Goal: Task Accomplishment & Management: Complete application form

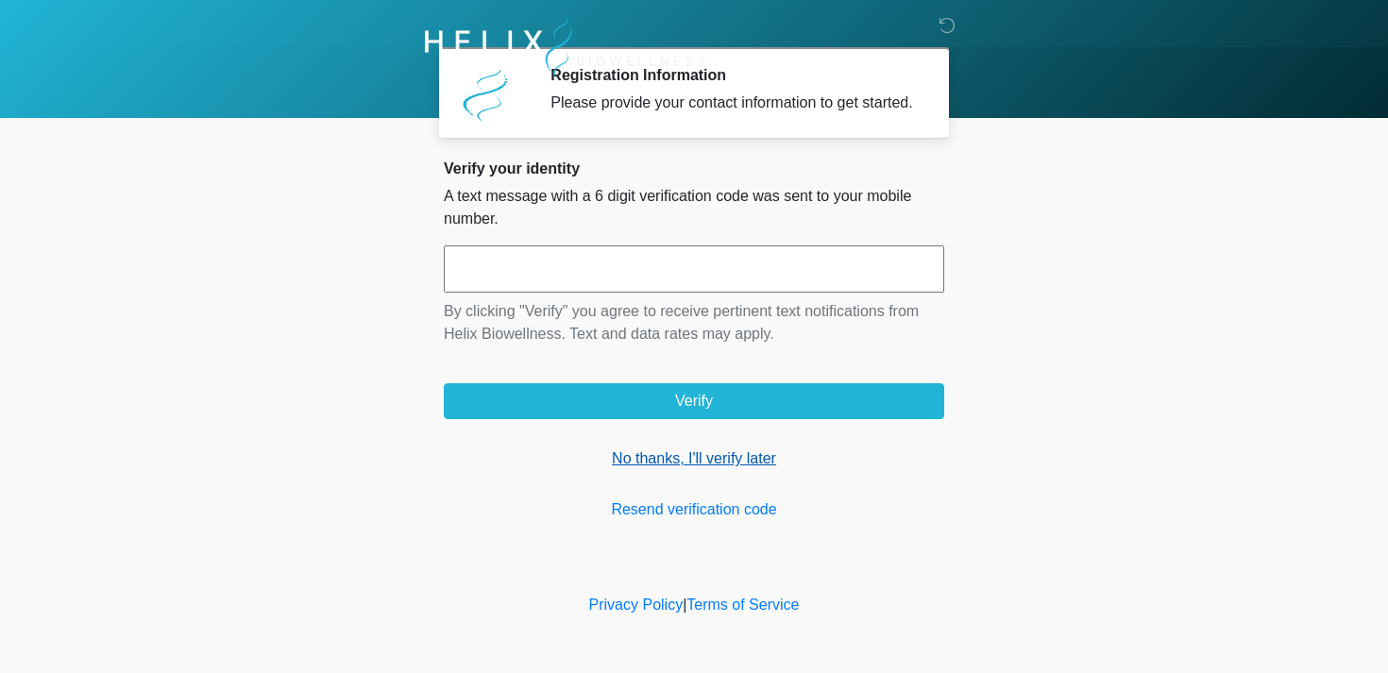
click at [667, 470] on link "No thanks, I'll verify later" at bounding box center [694, 459] width 500 height 23
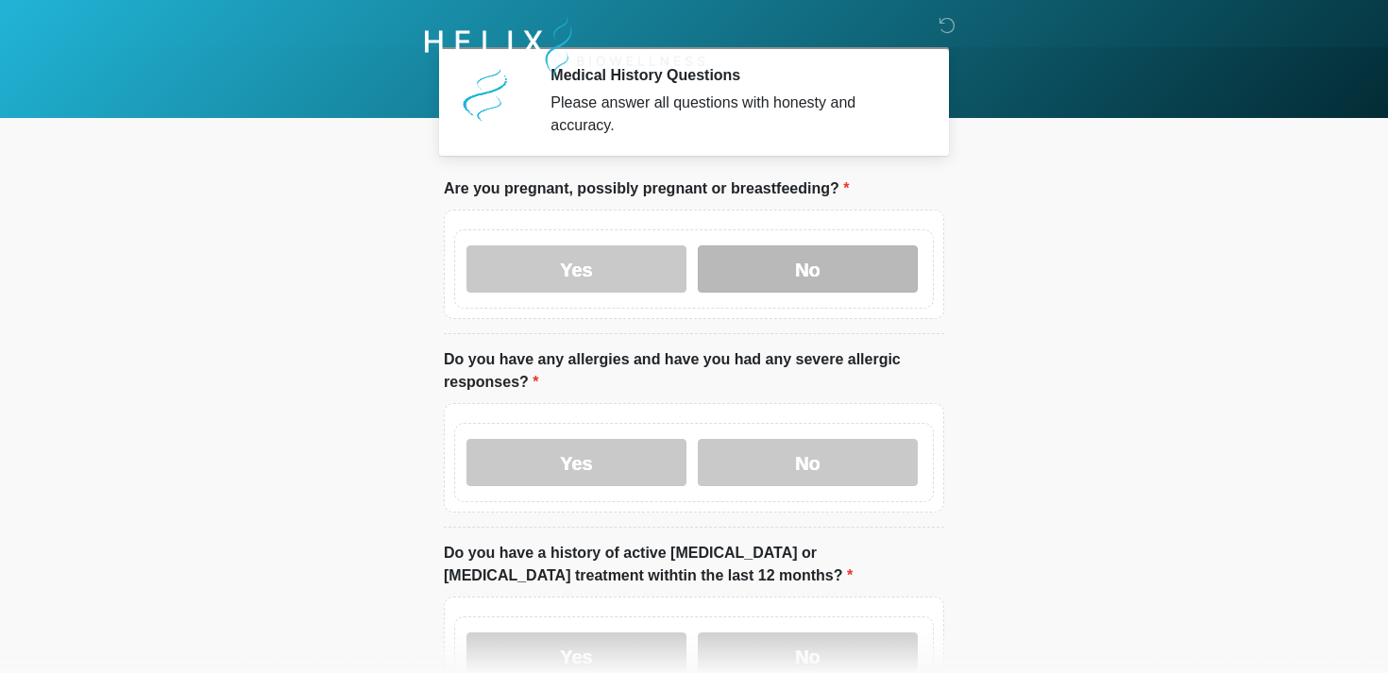
click at [818, 265] on label "No" at bounding box center [808, 268] width 220 height 47
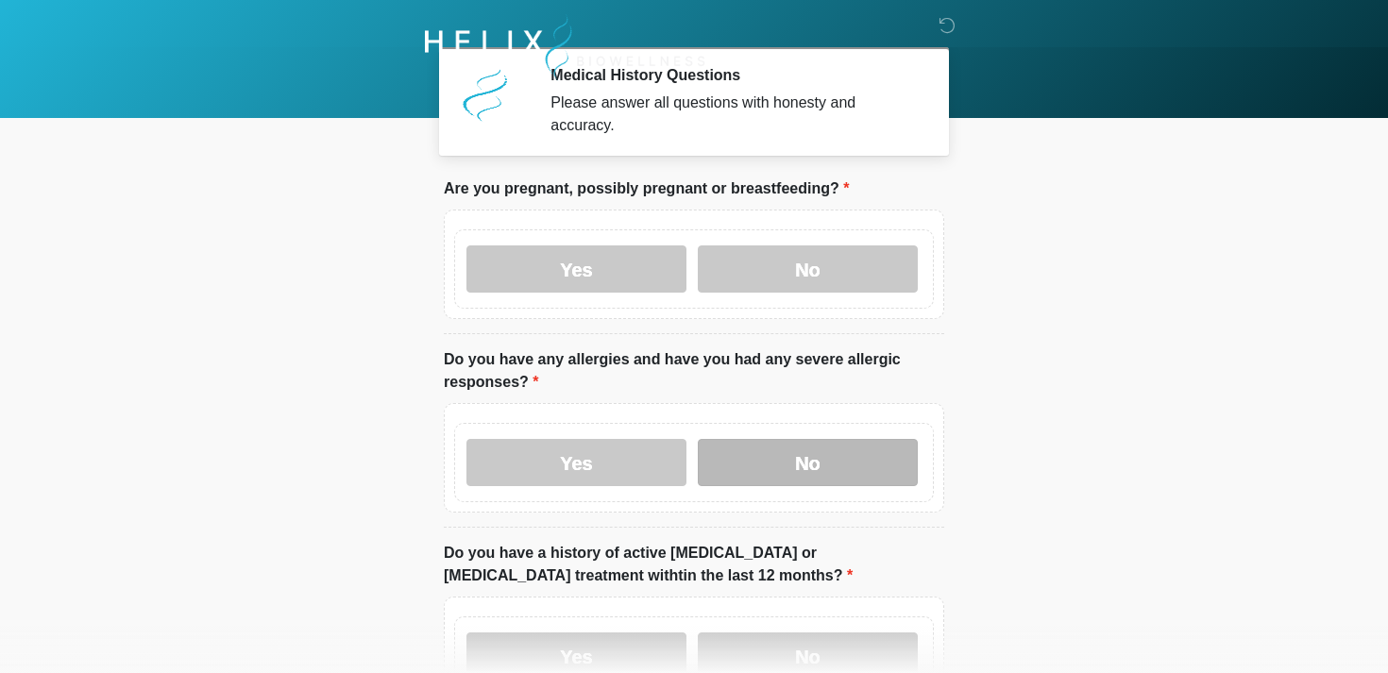
click at [778, 450] on label "No" at bounding box center [808, 462] width 220 height 47
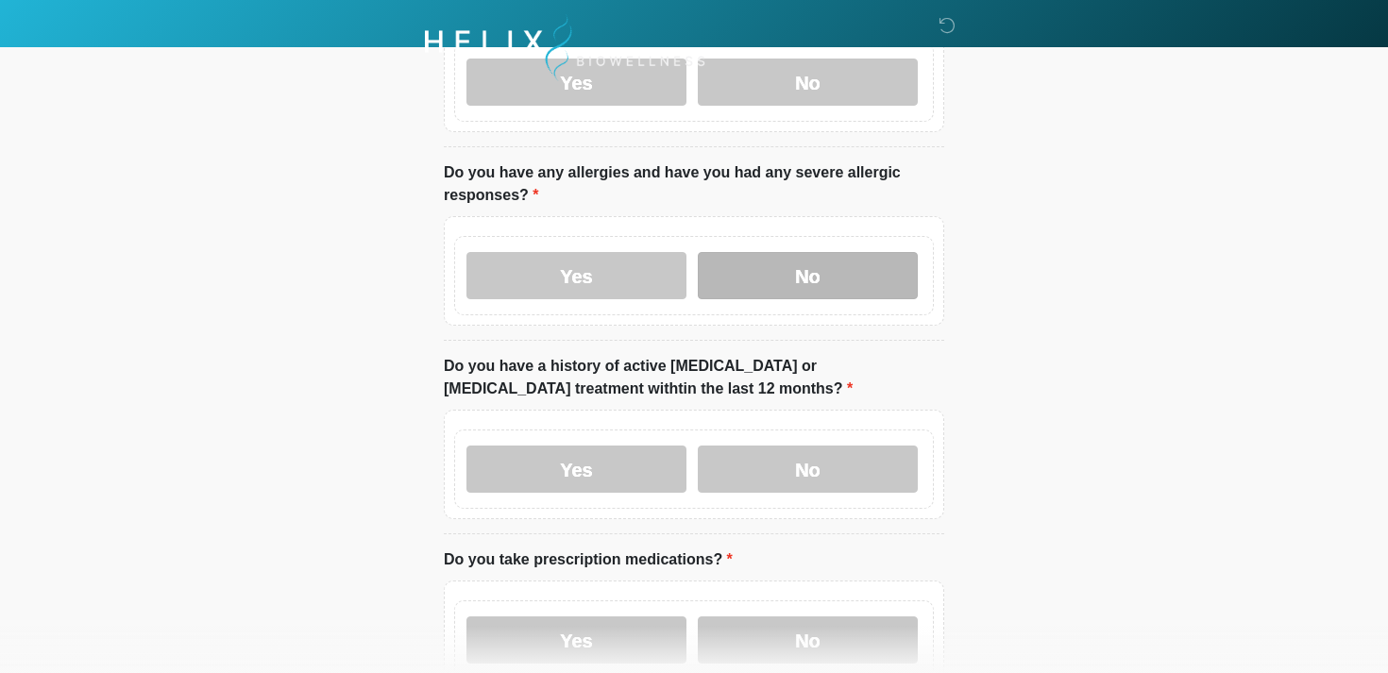
scroll to position [237, 0]
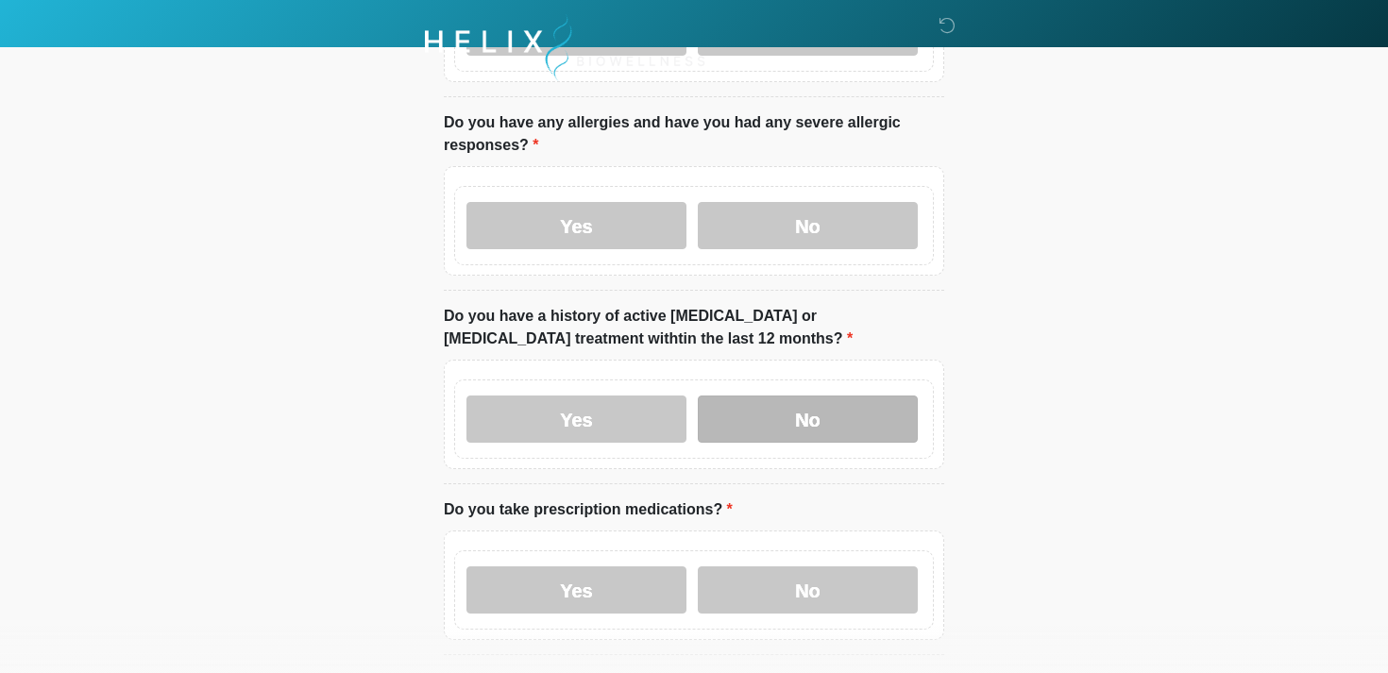
click at [755, 424] on label "No" at bounding box center [808, 419] width 220 height 47
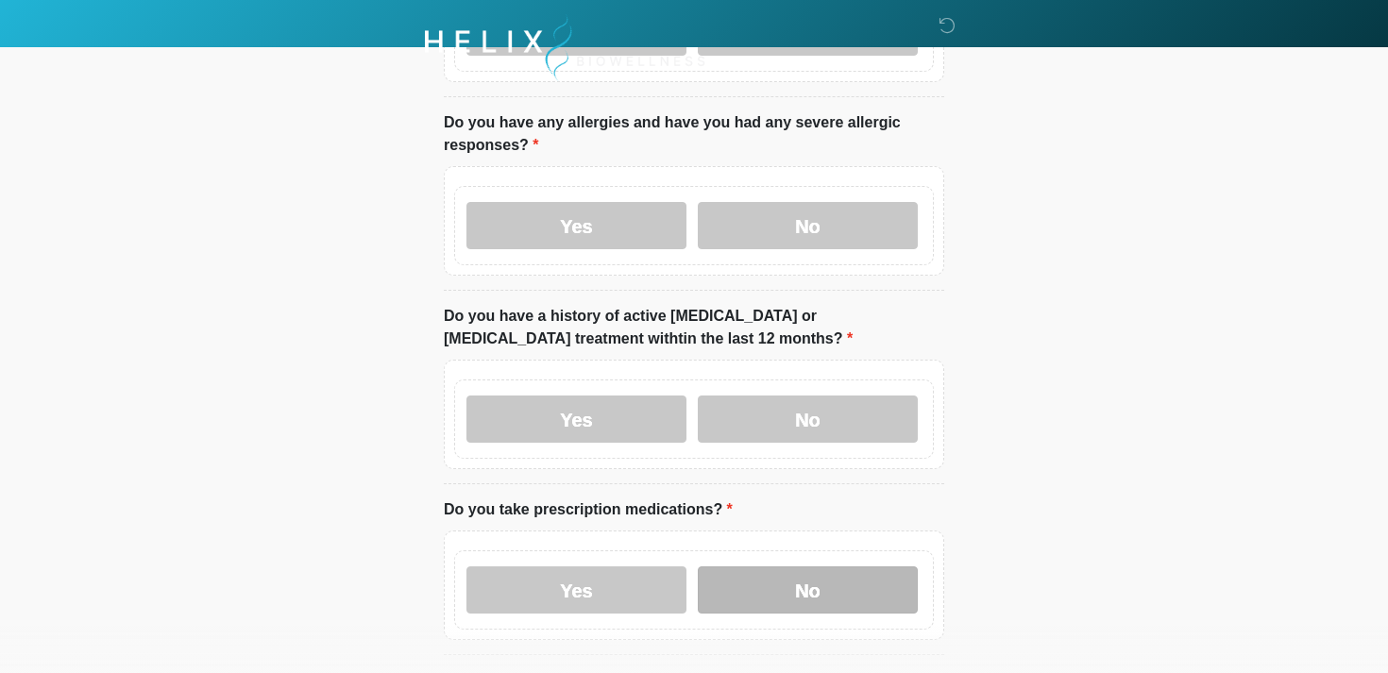
click at [740, 592] on label "No" at bounding box center [808, 589] width 220 height 47
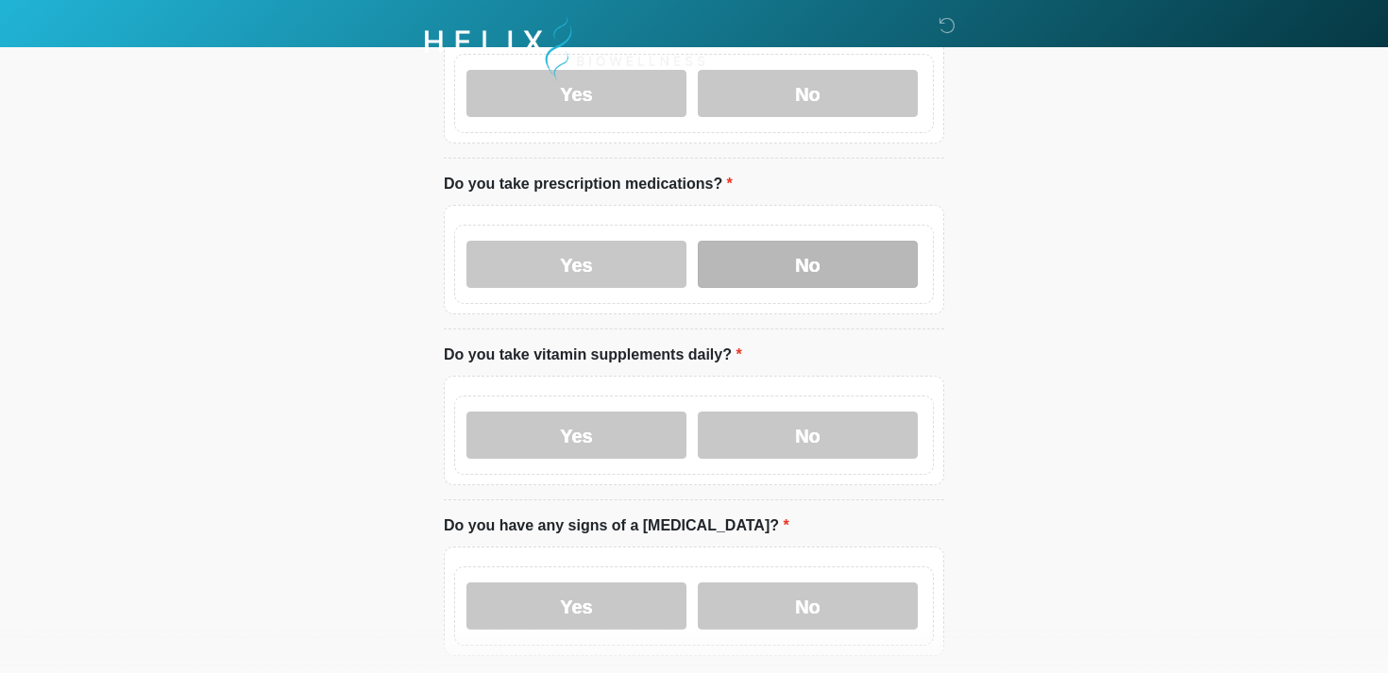
scroll to position [740, 0]
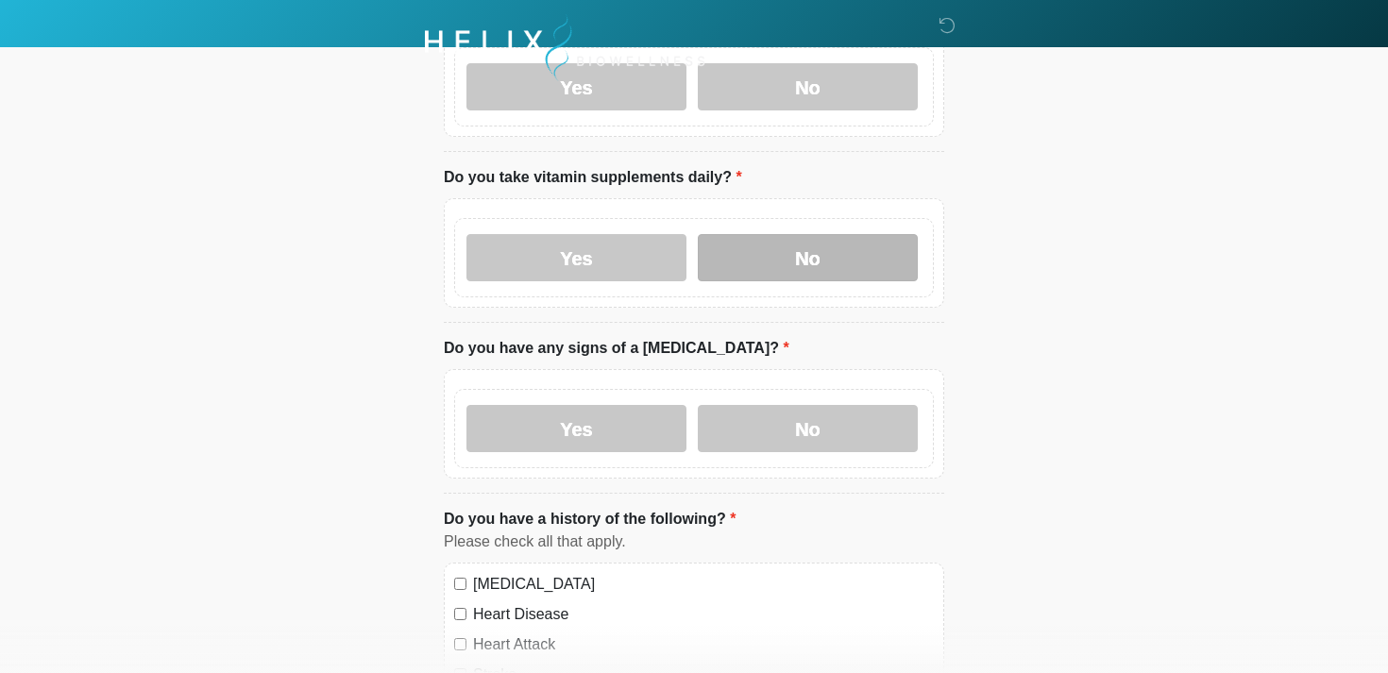
click at [780, 249] on label "No" at bounding box center [808, 257] width 220 height 47
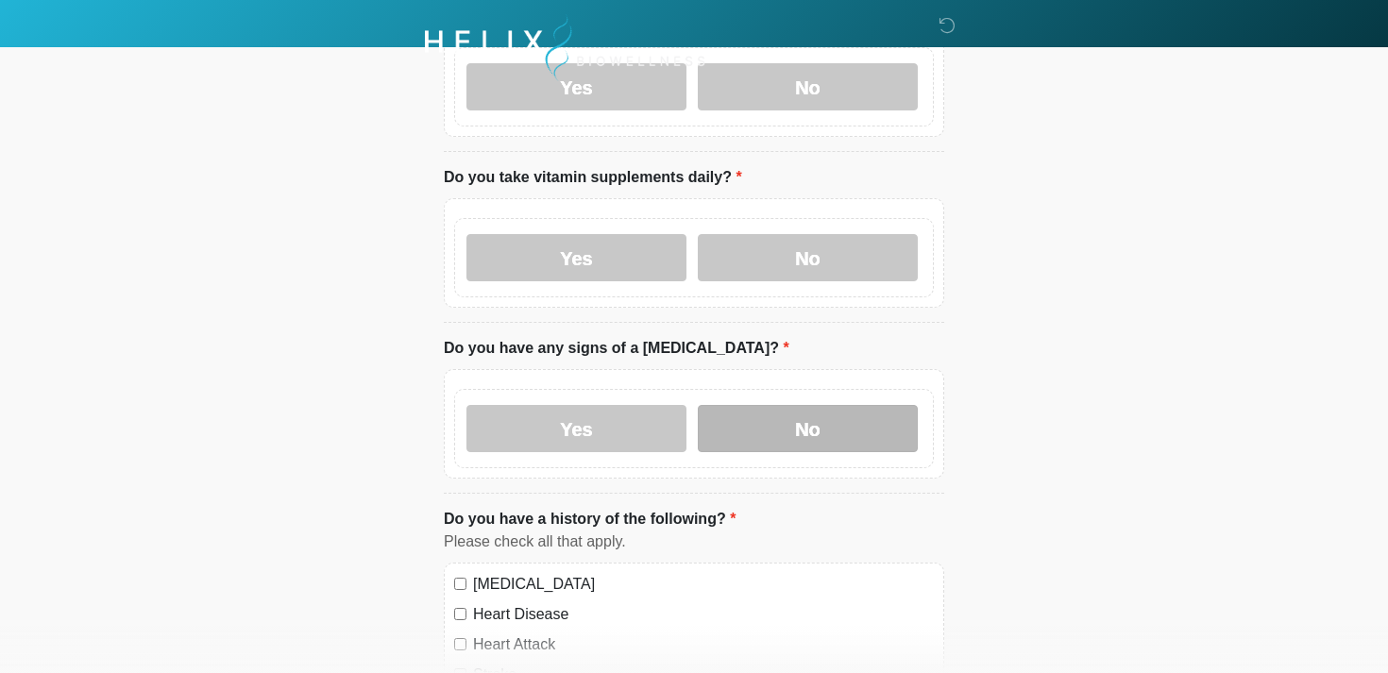
click at [753, 430] on label "No" at bounding box center [808, 428] width 220 height 47
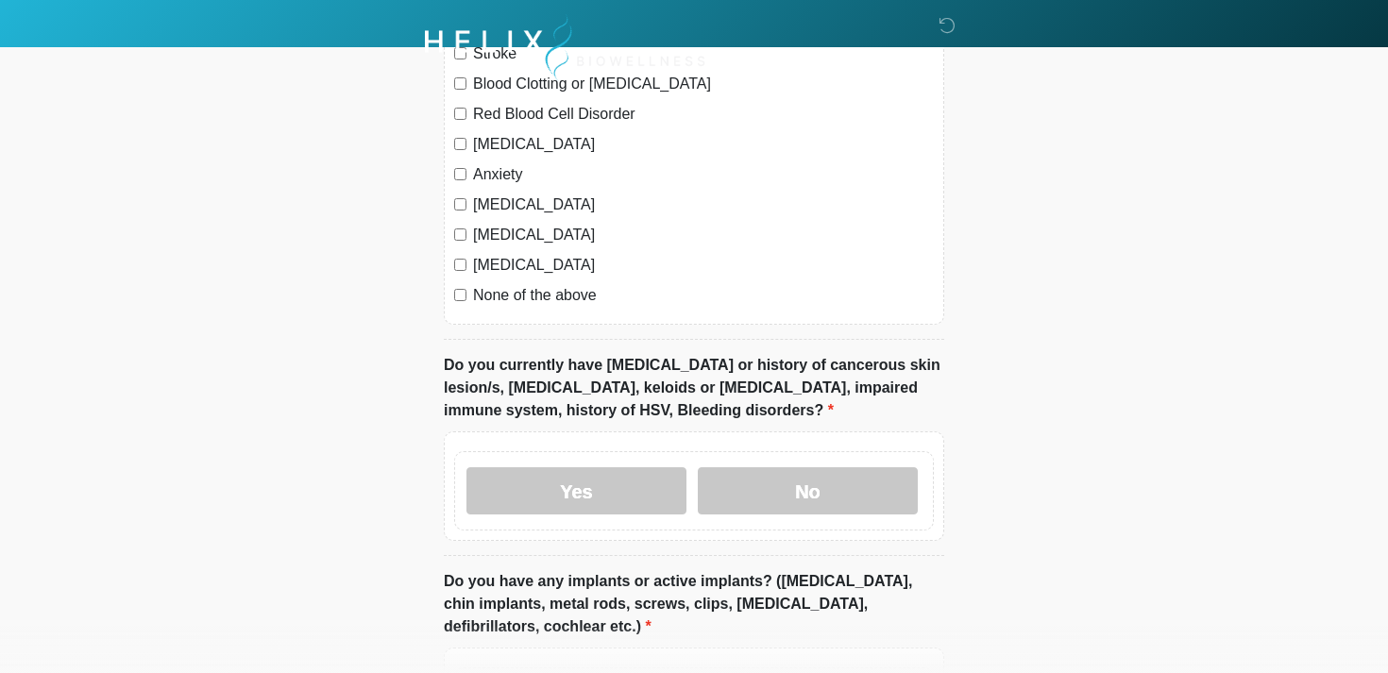
scroll to position [1423, 0]
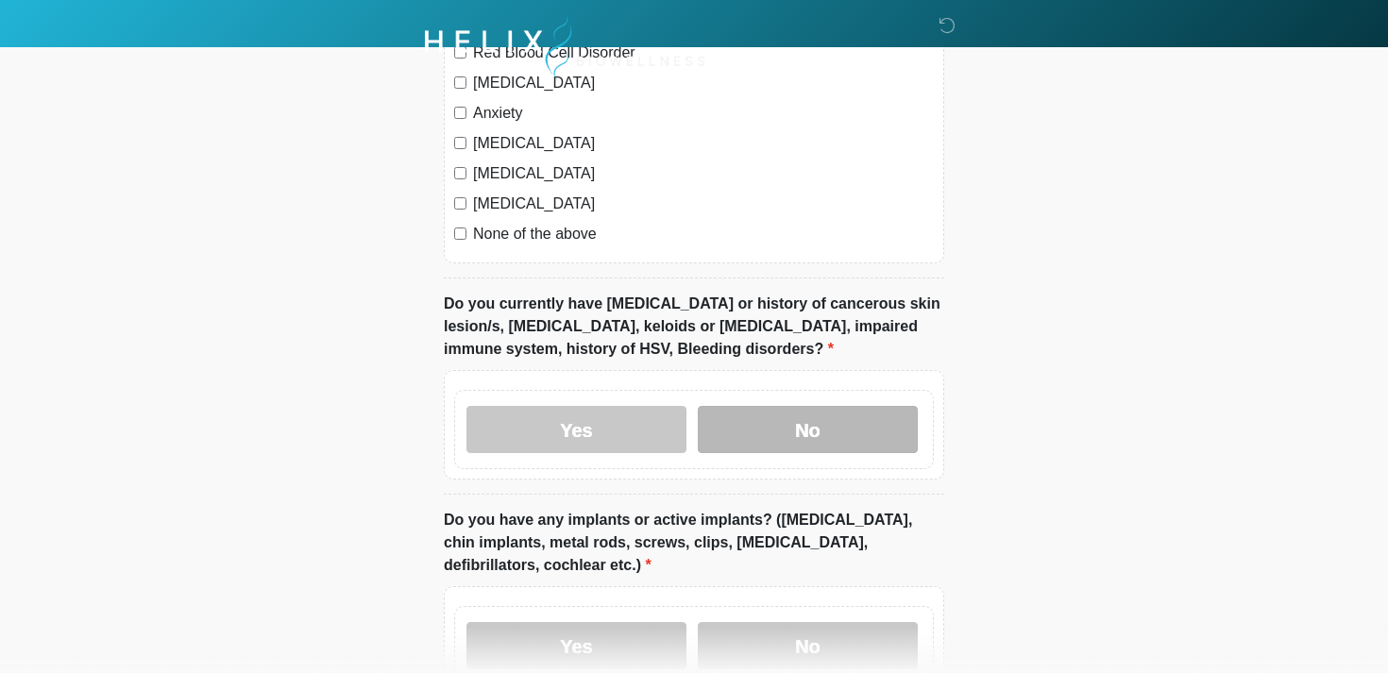
click at [756, 411] on label "No" at bounding box center [808, 429] width 220 height 47
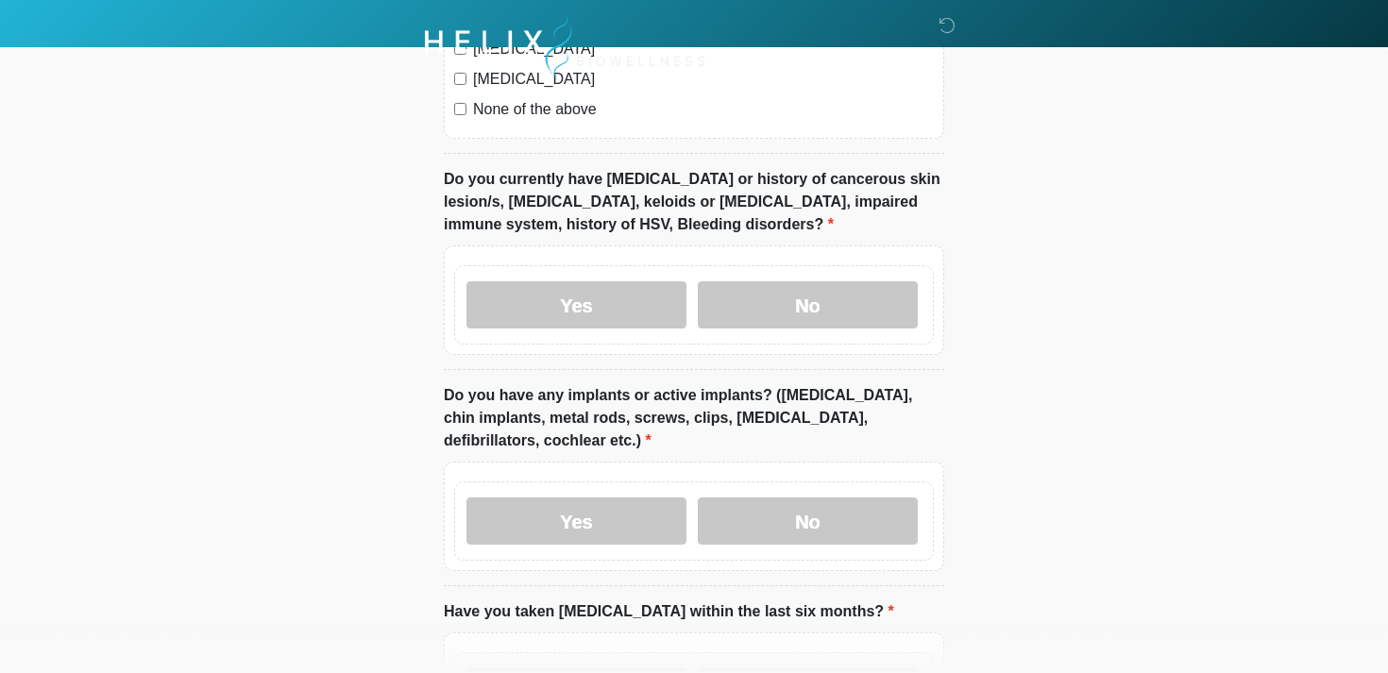
scroll to position [1630, 0]
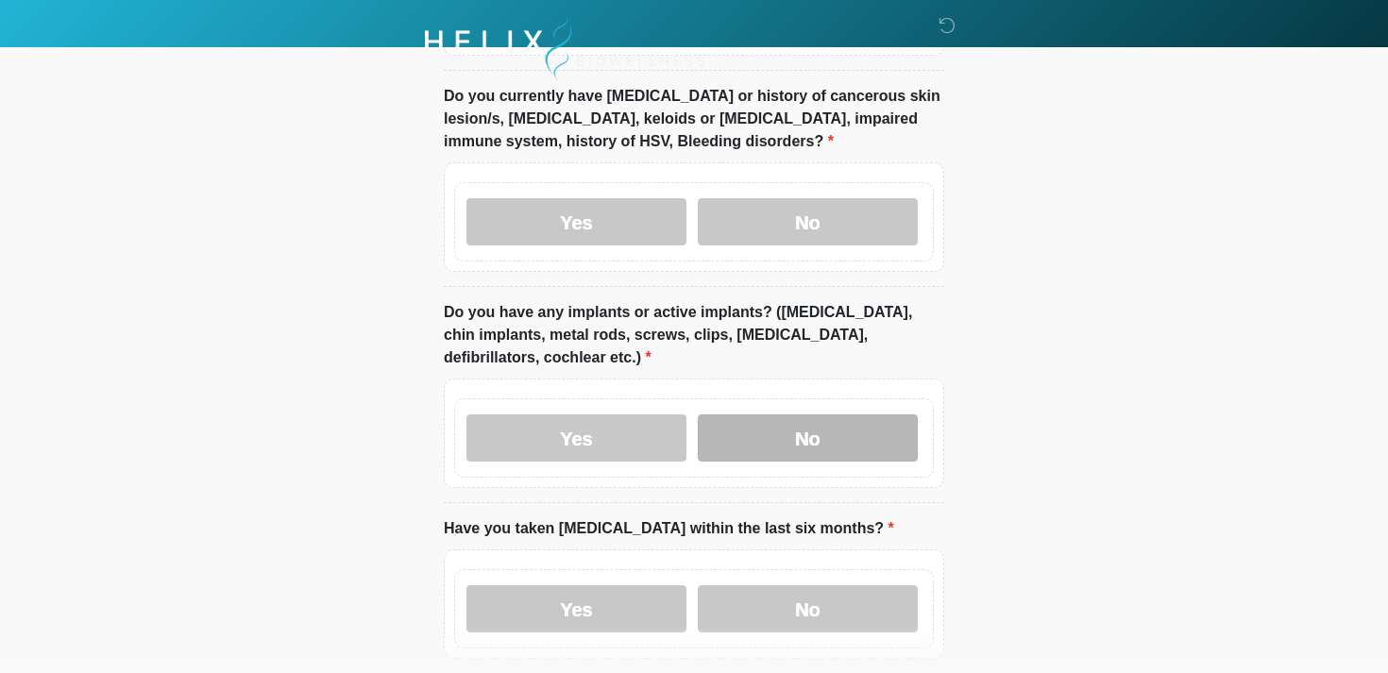
click at [744, 431] on label "No" at bounding box center [808, 437] width 220 height 47
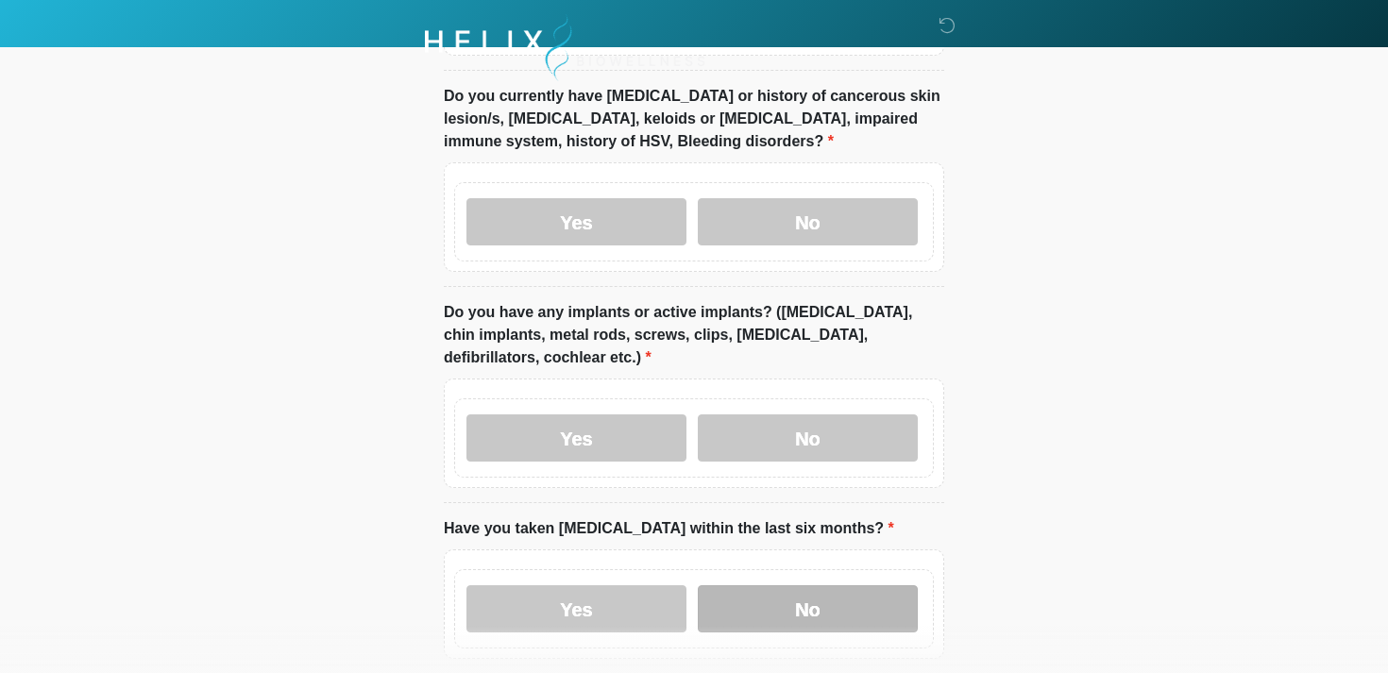
click at [738, 596] on label "No" at bounding box center [808, 608] width 220 height 47
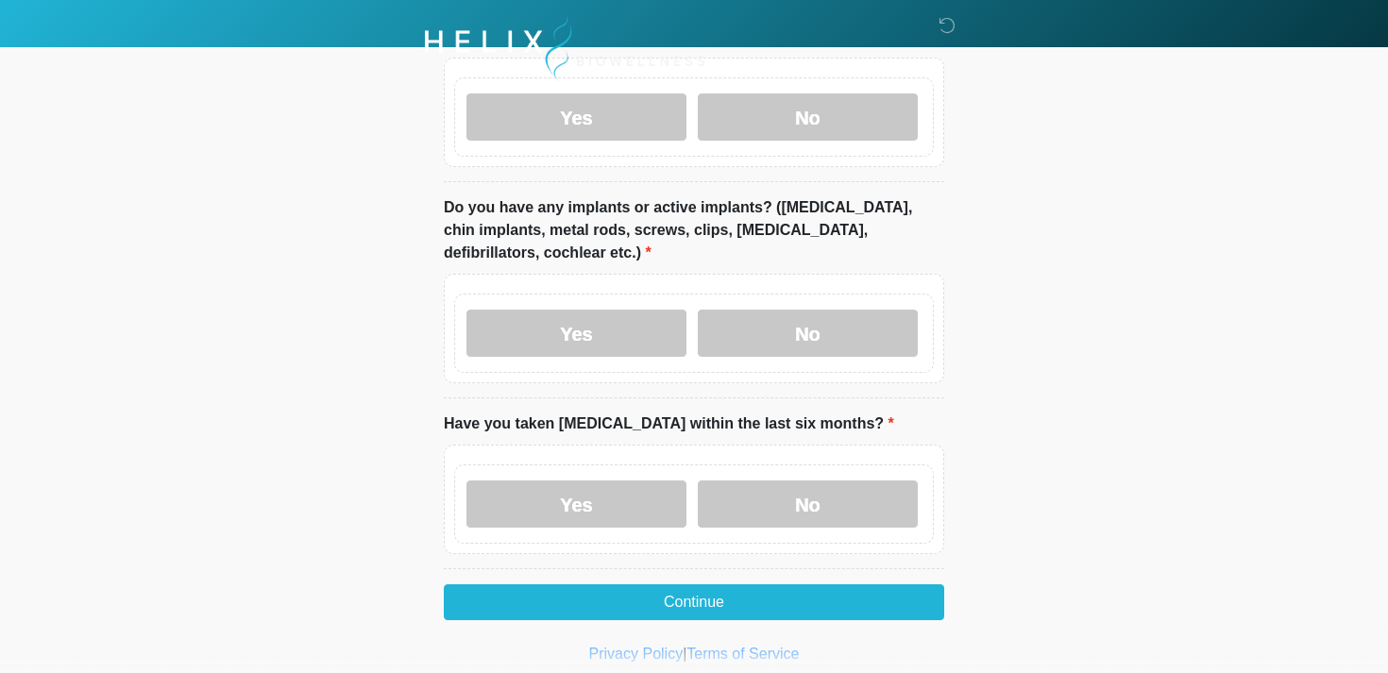
scroll to position [1780, 0]
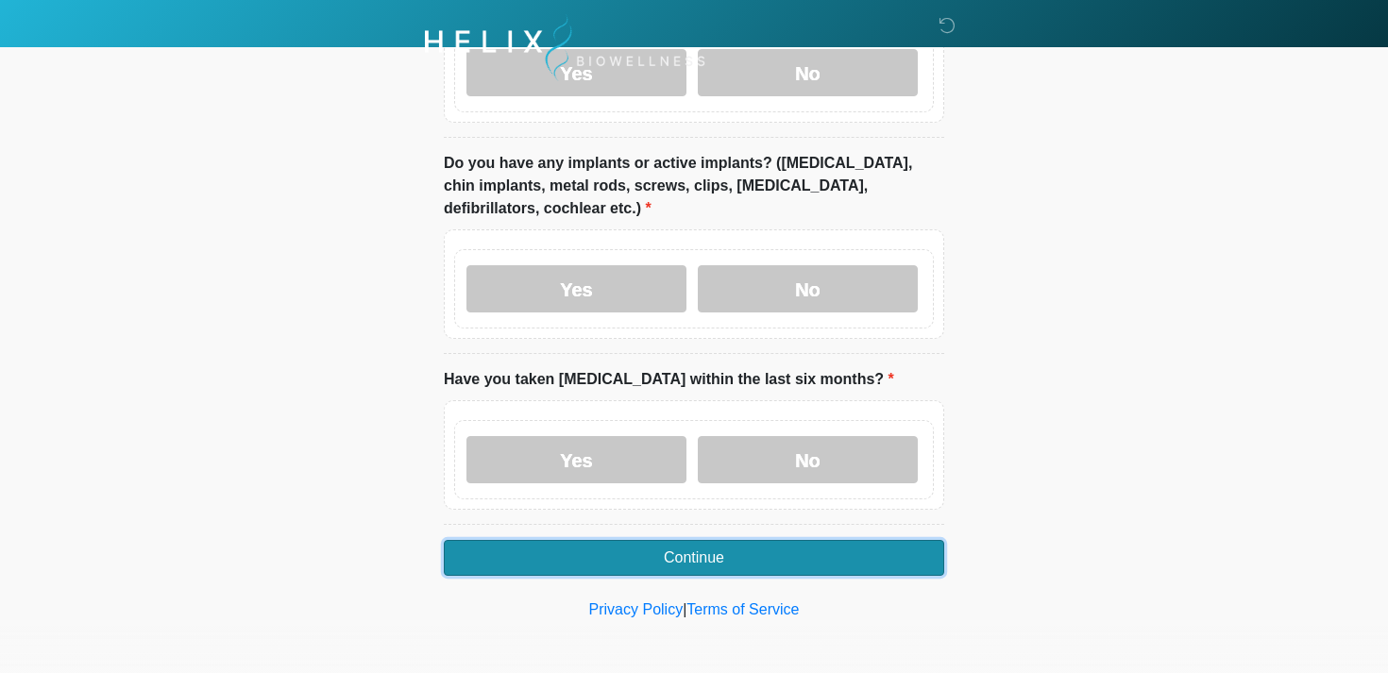
click at [713, 553] on button "Continue" at bounding box center [694, 558] width 500 height 36
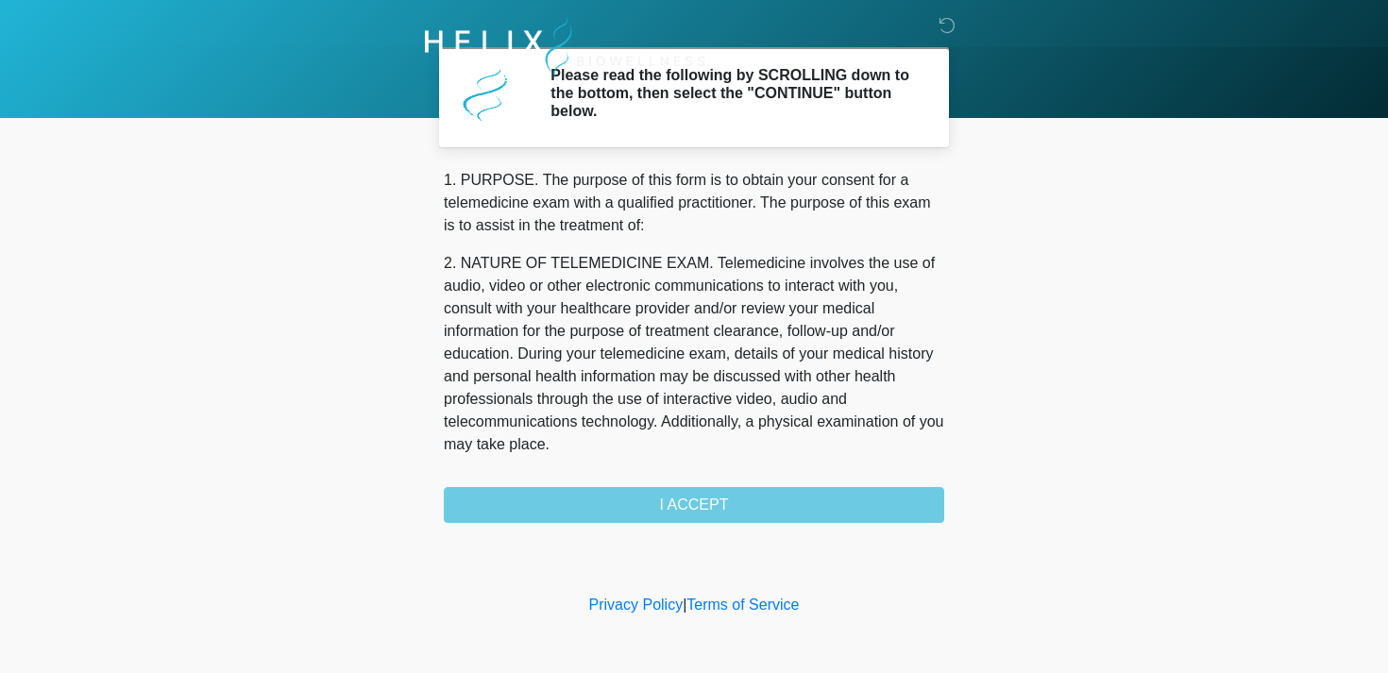
scroll to position [800, 0]
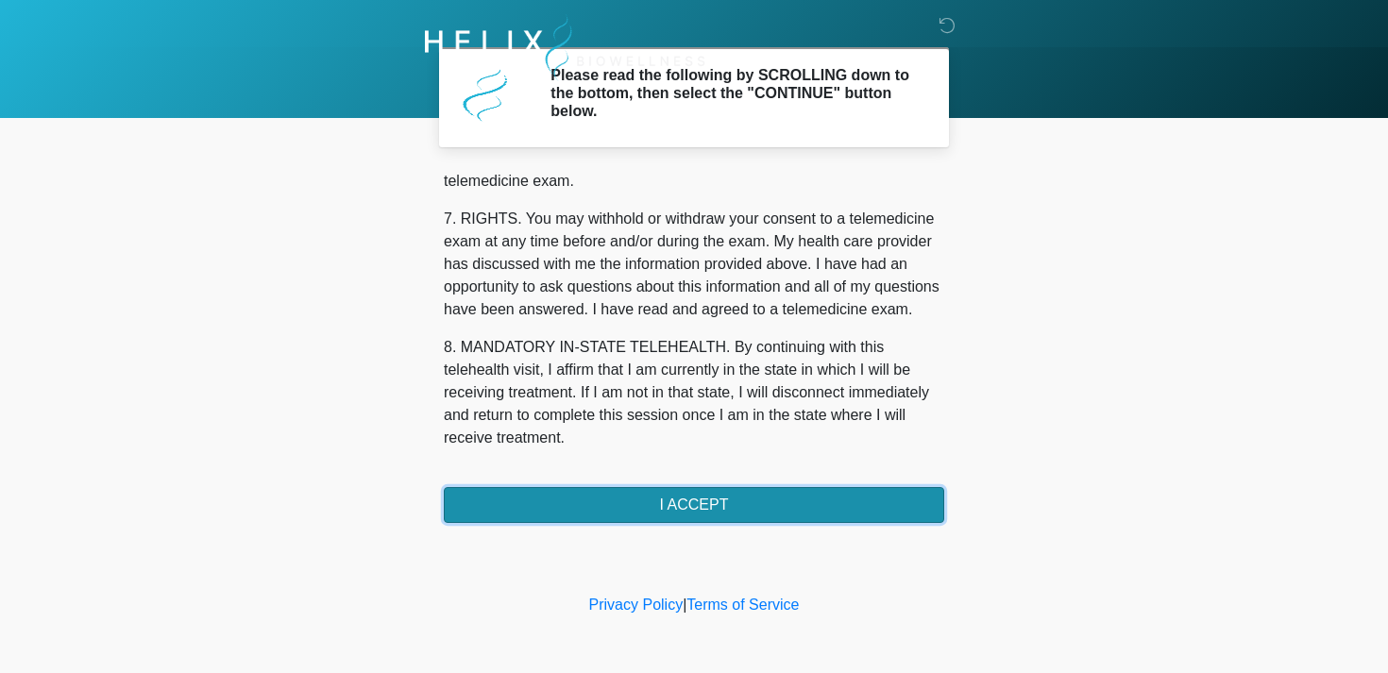
click at [666, 510] on button "I ACCEPT" at bounding box center [694, 505] width 500 height 36
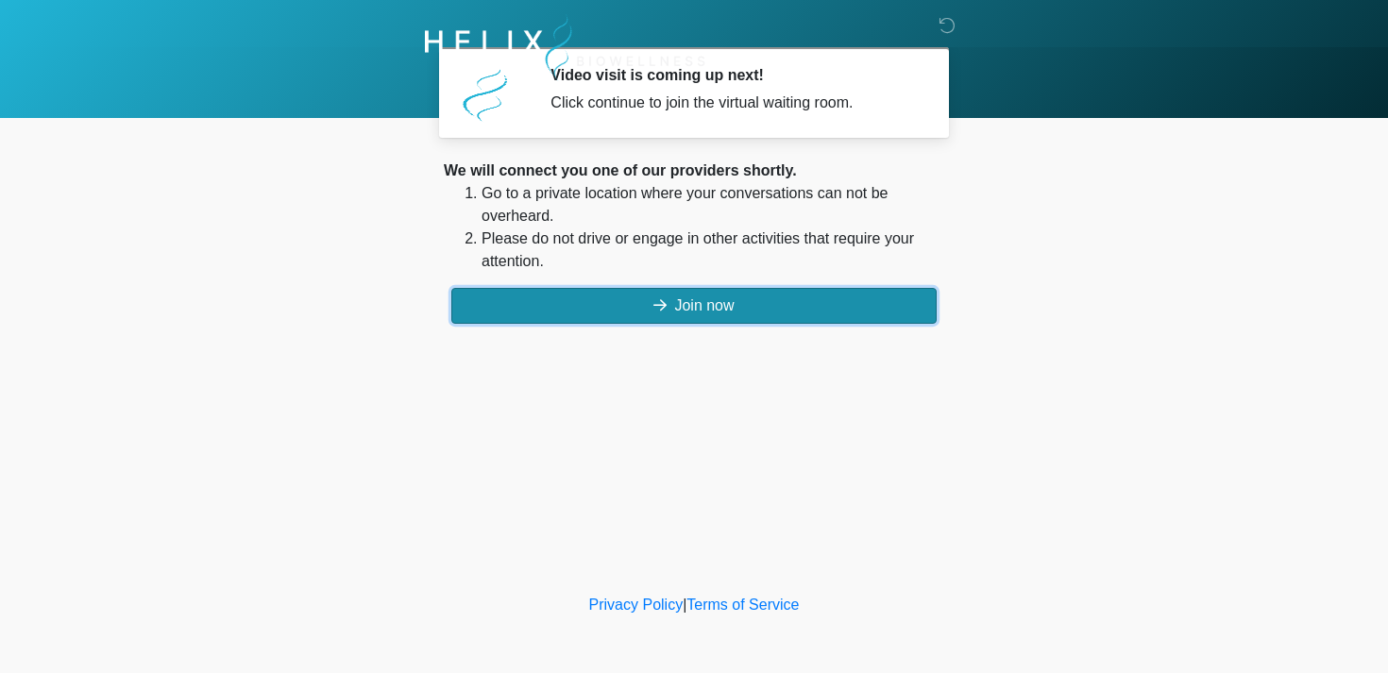
click at [667, 302] on button "Join now" at bounding box center [693, 306] width 485 height 36
